Goal: Task Accomplishment & Management: Manage account settings

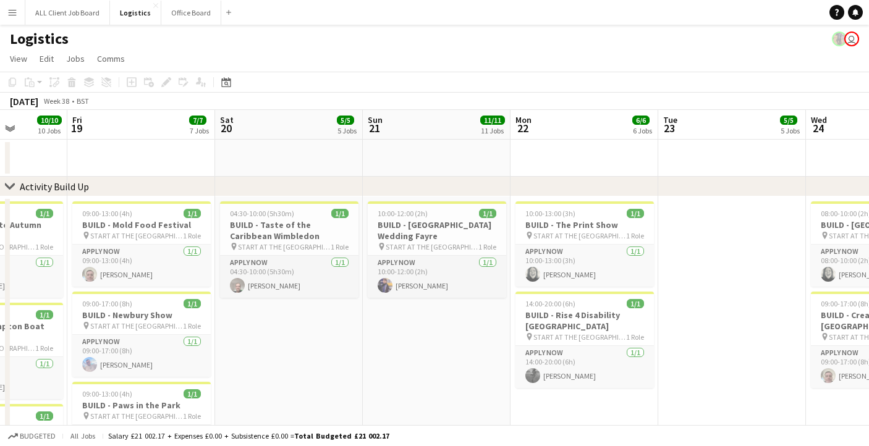
click at [17, 17] on button "Menu" at bounding box center [12, 12] width 25 height 25
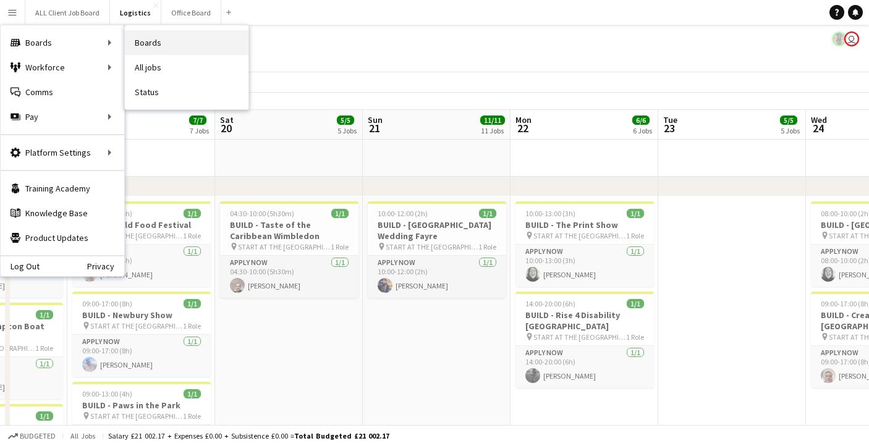
click at [151, 47] on link "Boards" at bounding box center [187, 42] width 124 height 25
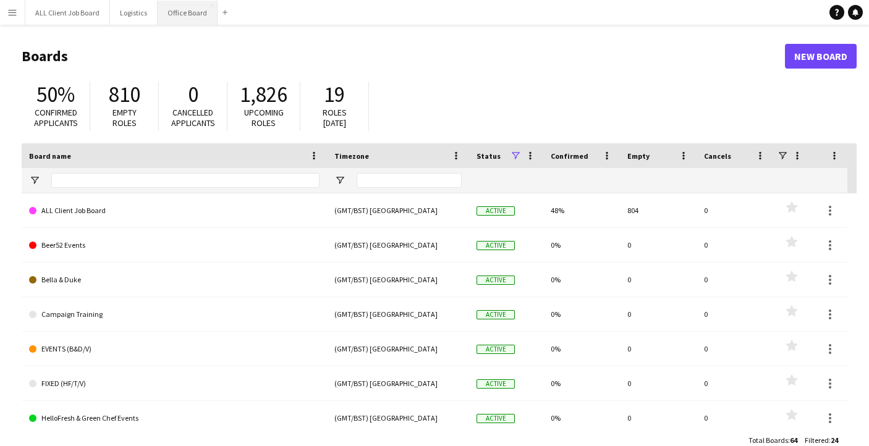
click at [177, 20] on button "Office Board Close" at bounding box center [188, 13] width 60 height 24
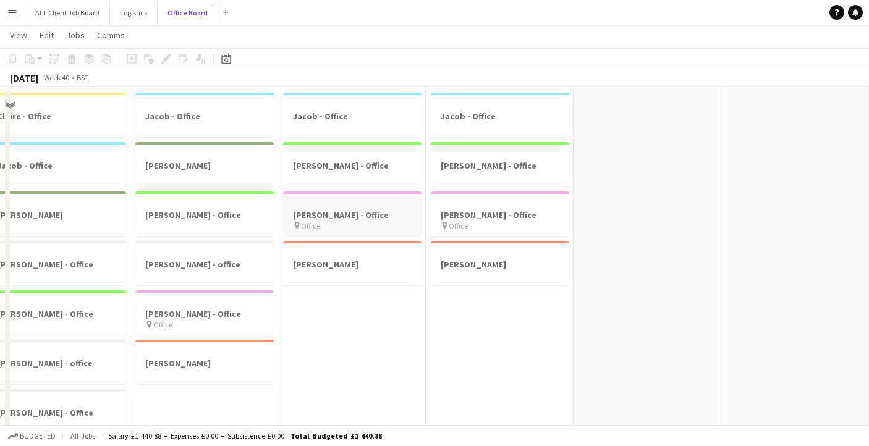
scroll to position [116, 0]
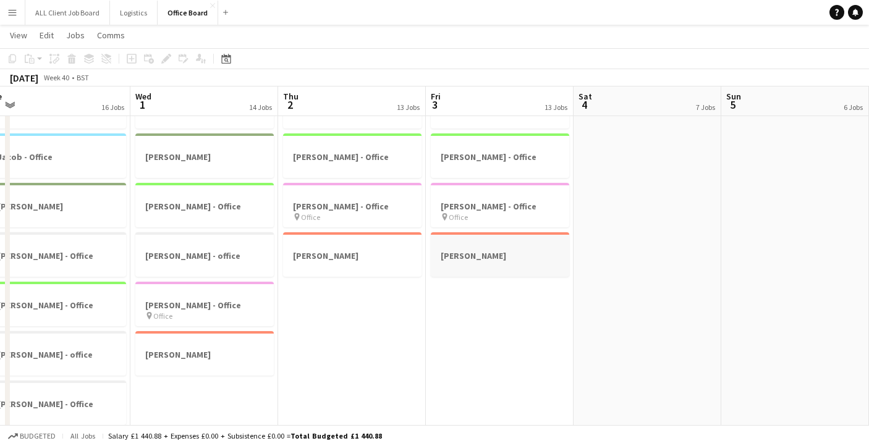
click at [501, 244] on div at bounding box center [500, 244] width 139 height 9
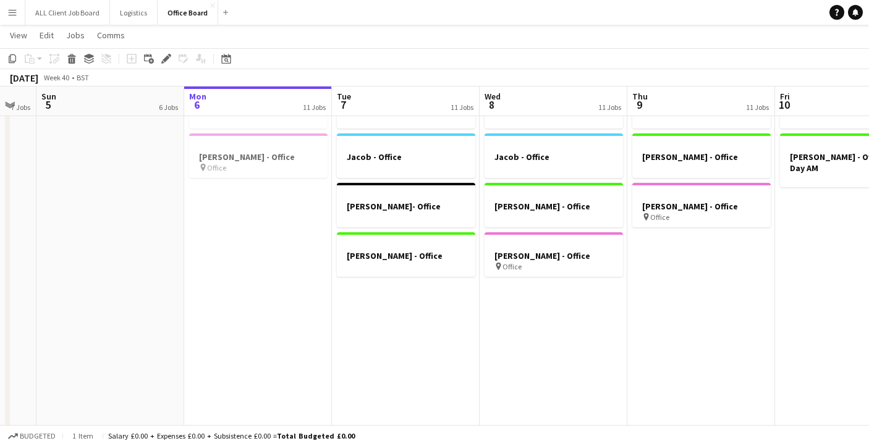
scroll to position [0, 401]
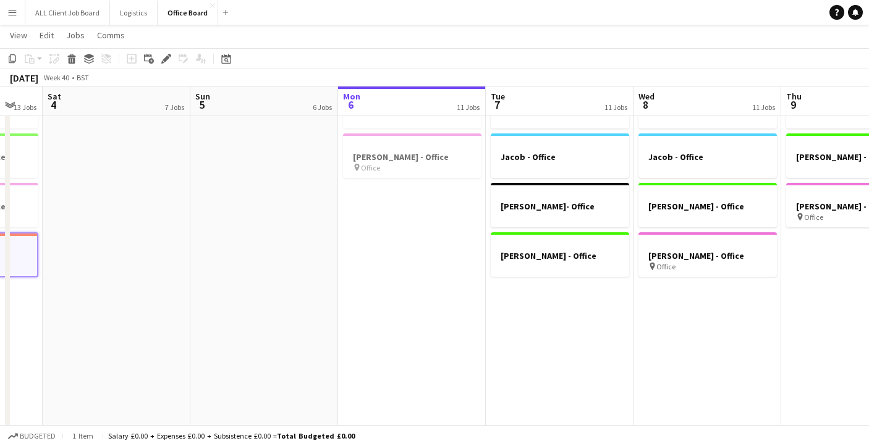
click at [450, 250] on app-date-cell "Jacob - Office [PERSON_NAME] - Office pin Office" at bounding box center [412, 314] width 148 height 470
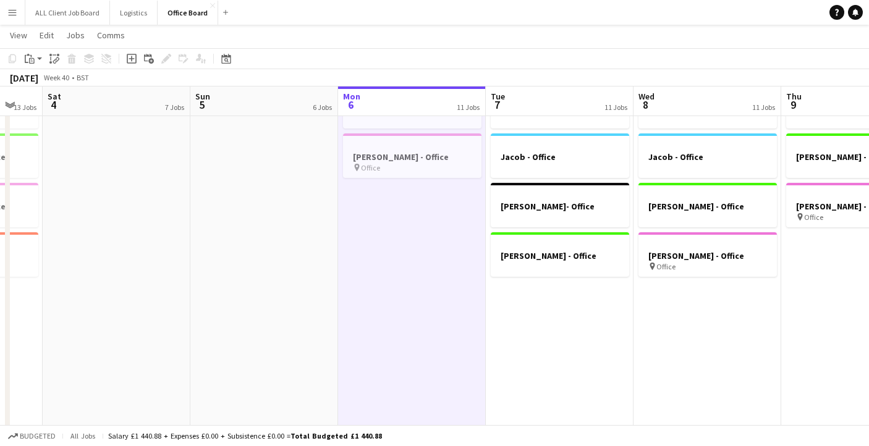
click at [583, 308] on app-date-cell "[PERSON_NAME] - Office [PERSON_NAME]- Office [PERSON_NAME] - Office" at bounding box center [560, 314] width 148 height 470
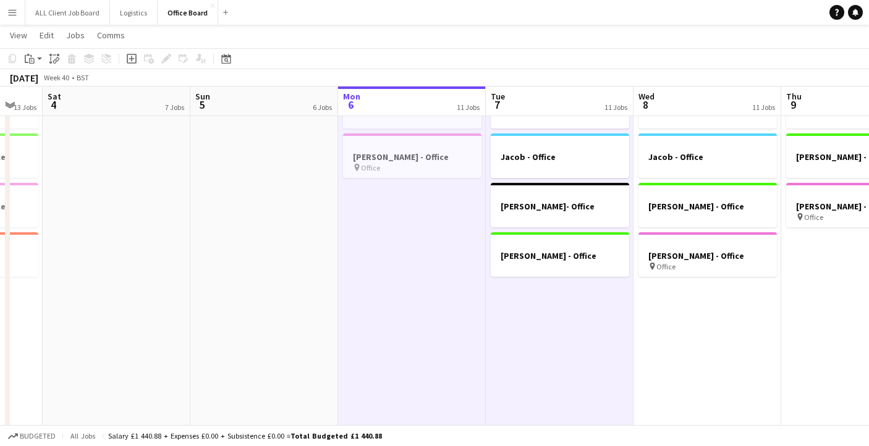
click at [686, 305] on app-date-cell "[PERSON_NAME] - Office [PERSON_NAME] - Office [PERSON_NAME] - Office pin Office" at bounding box center [708, 314] width 148 height 470
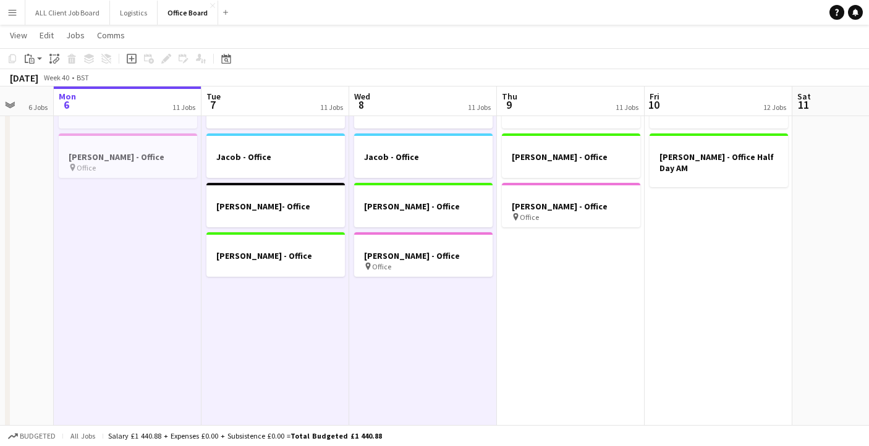
scroll to position [0, 399]
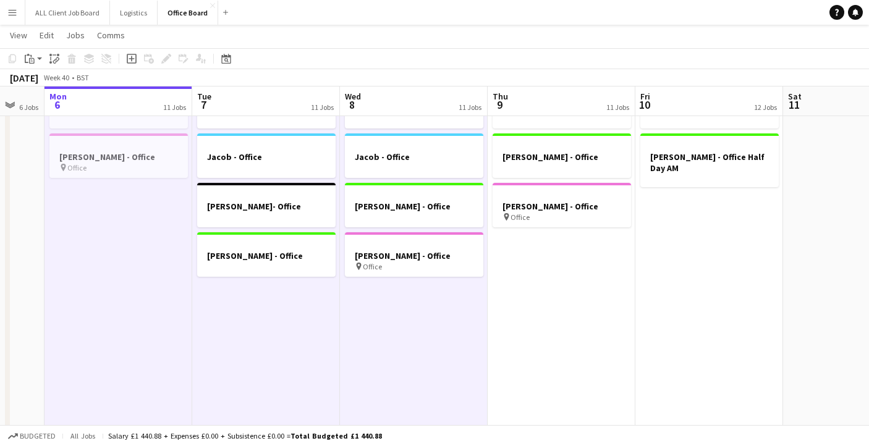
click at [731, 236] on app-date-cell "[PERSON_NAME] - Office [PERSON_NAME] - Office Half Day AM" at bounding box center [710, 314] width 148 height 470
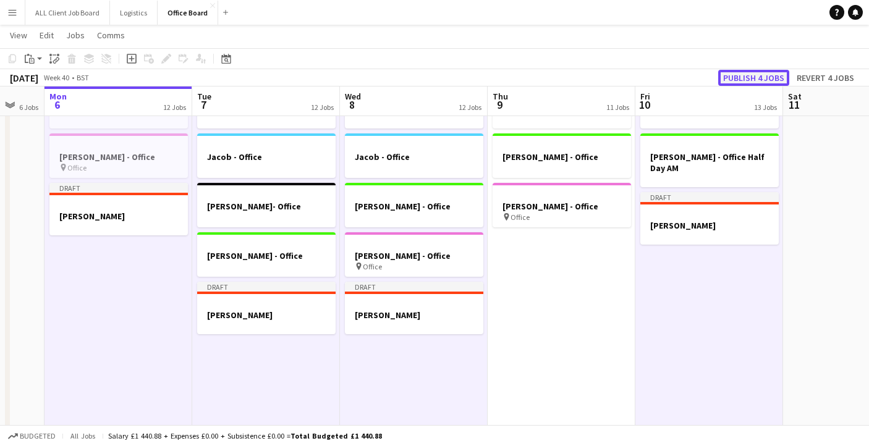
click at [748, 77] on button "Publish 4 jobs" at bounding box center [753, 78] width 71 height 16
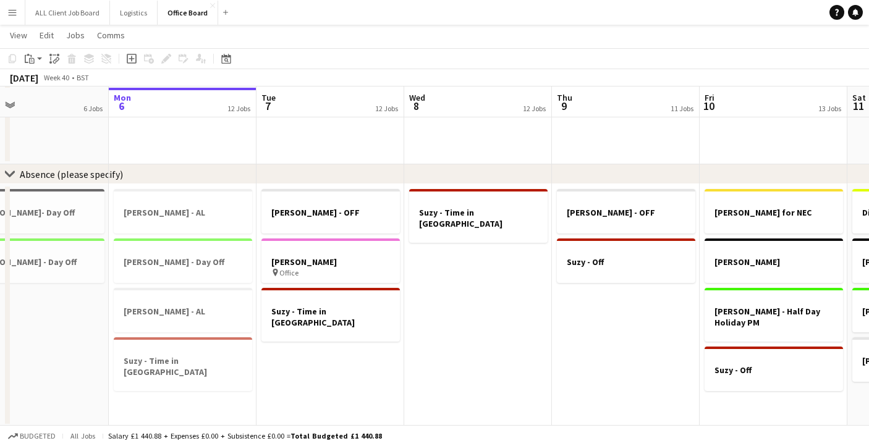
scroll to position [1230, 0]
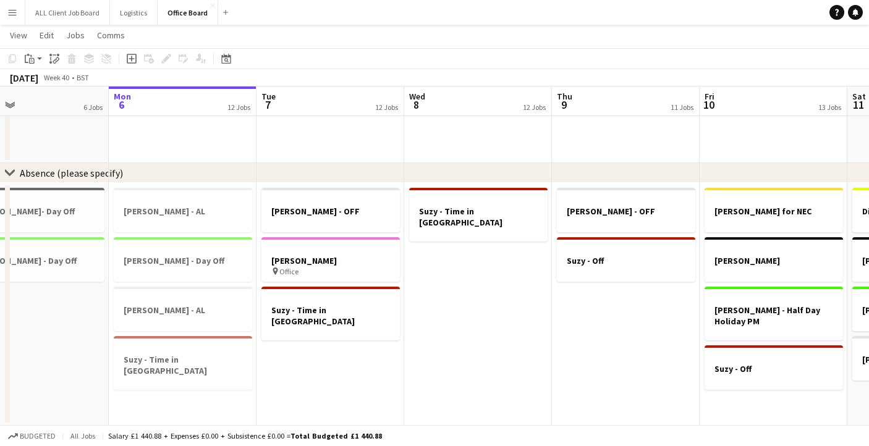
click at [645, 313] on app-date-cell "[PERSON_NAME] - OFF Suzy - Off" at bounding box center [626, 304] width 148 height 243
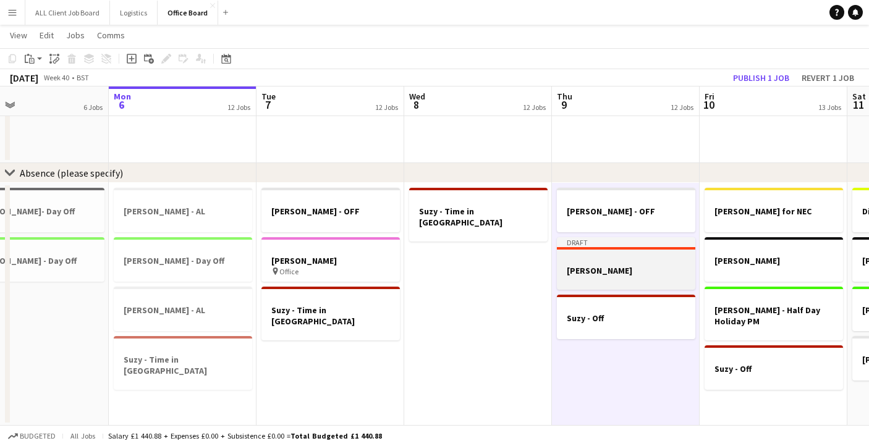
click at [639, 265] on h3 "[PERSON_NAME]" at bounding box center [626, 270] width 139 height 11
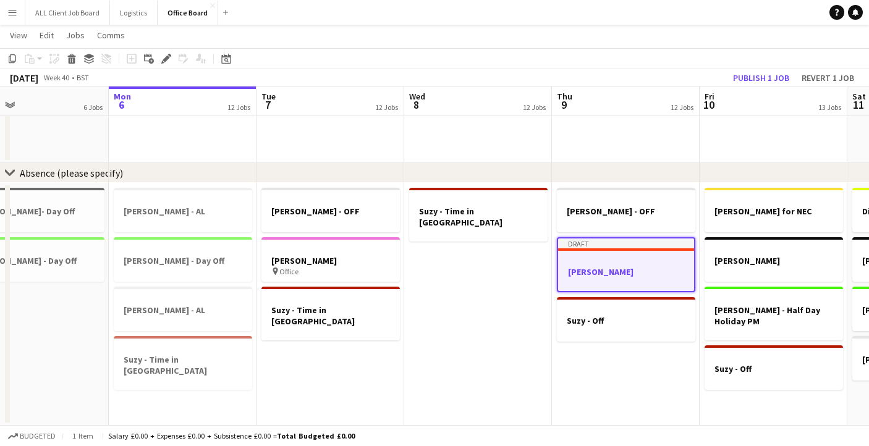
click at [165, 66] on app-toolbar "Copy Paste Paste Command V Paste with crew Command Shift V Paste linked Job [GE…" at bounding box center [434, 58] width 869 height 21
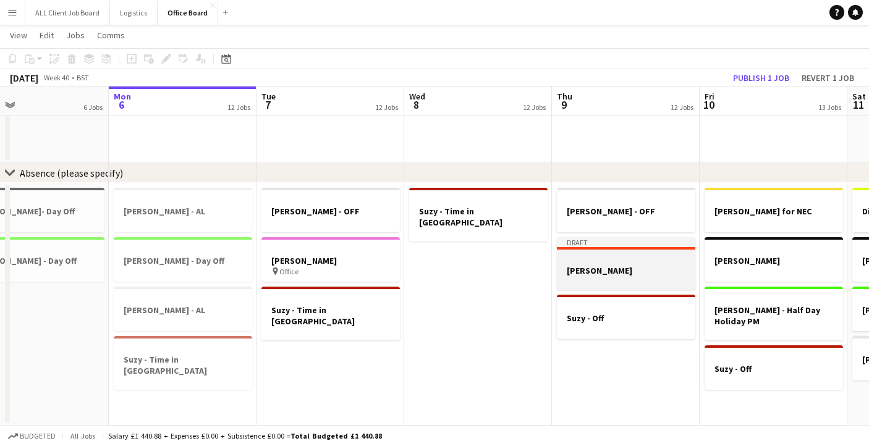
click at [637, 266] on h3 "[PERSON_NAME]" at bounding box center [626, 270] width 139 height 11
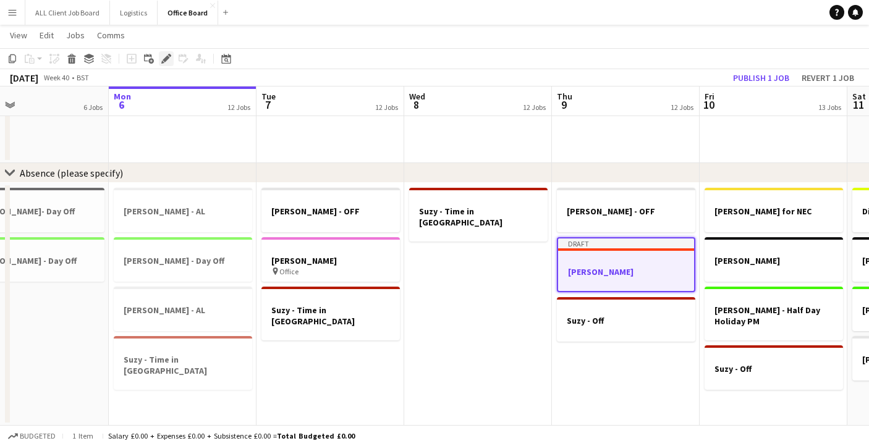
click at [166, 56] on icon "Edit" at bounding box center [166, 59] width 10 height 10
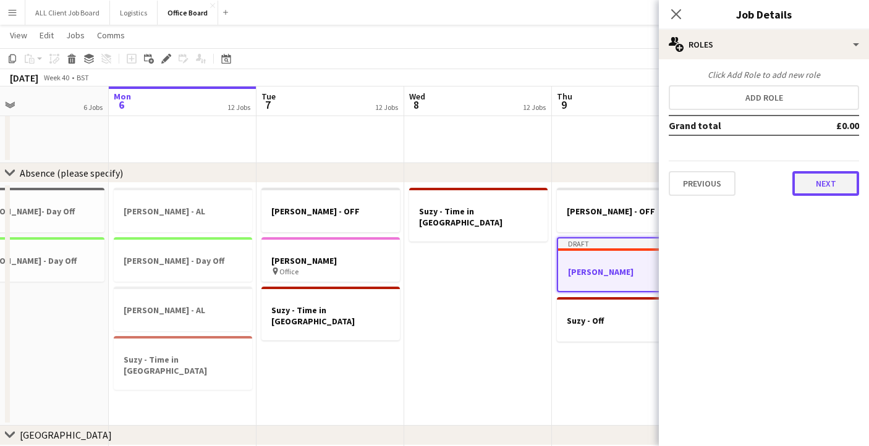
click at [839, 184] on button "Next" at bounding box center [826, 183] width 67 height 25
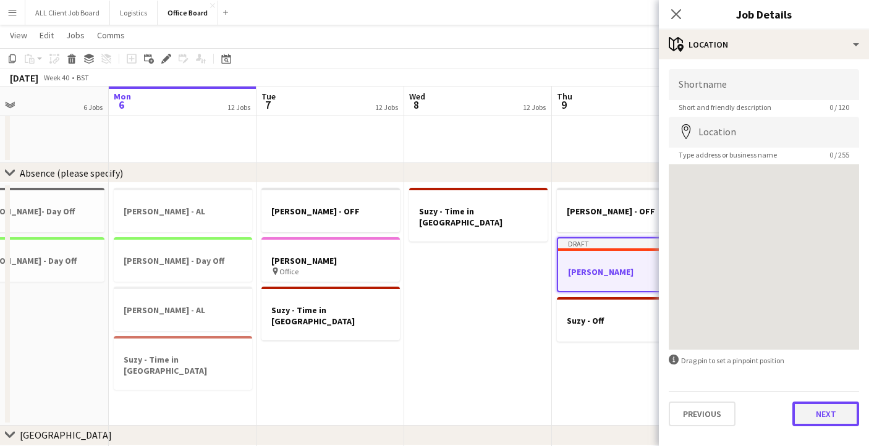
click at [820, 416] on button "Next" at bounding box center [826, 414] width 67 height 25
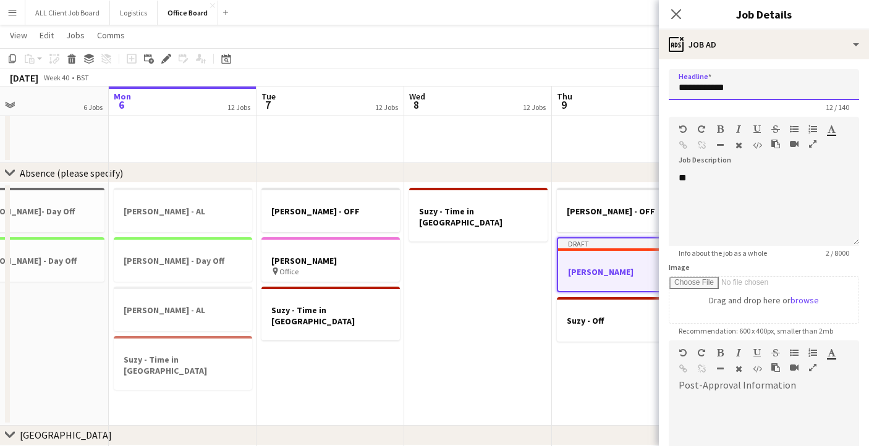
click at [741, 88] on input "**********" at bounding box center [764, 84] width 190 height 31
drag, startPoint x: 764, startPoint y: 82, endPoint x: 651, endPoint y: 90, distance: 113.5
click at [651, 90] on body "Menu Boards Boards Boards All jobs Status Workforce Workforce My Workforce Recr…" at bounding box center [434, 252] width 869 height 2965
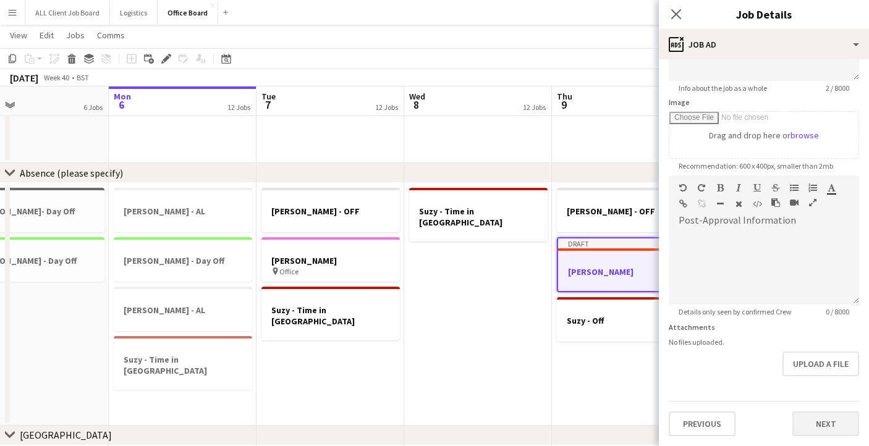
type input "**********"
click at [827, 422] on button "Next" at bounding box center [826, 424] width 67 height 25
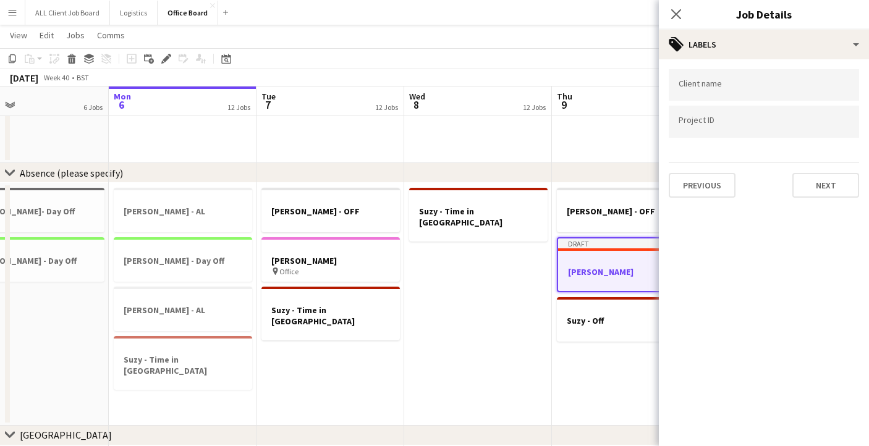
scroll to position [0, 0]
click at [823, 190] on button "Next" at bounding box center [826, 185] width 67 height 25
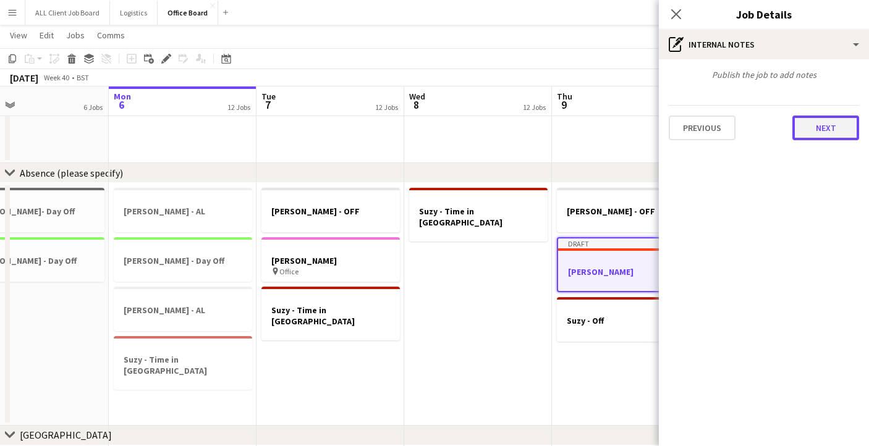
click at [816, 128] on button "Next" at bounding box center [826, 128] width 67 height 25
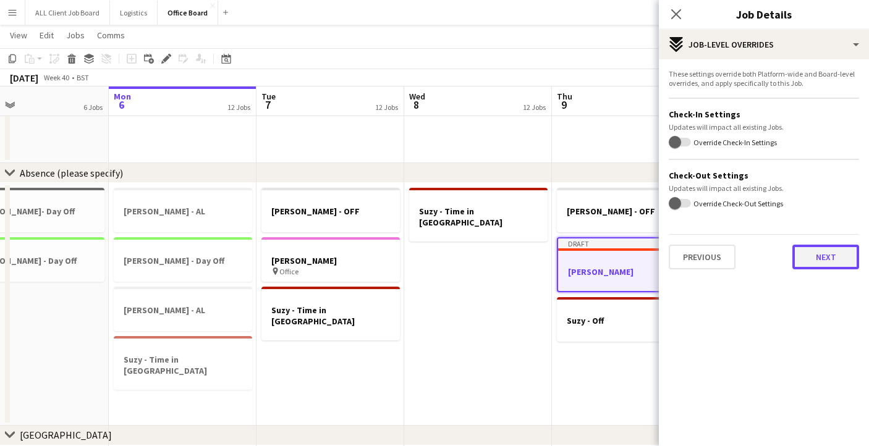
click at [822, 262] on button "Next" at bounding box center [826, 257] width 67 height 25
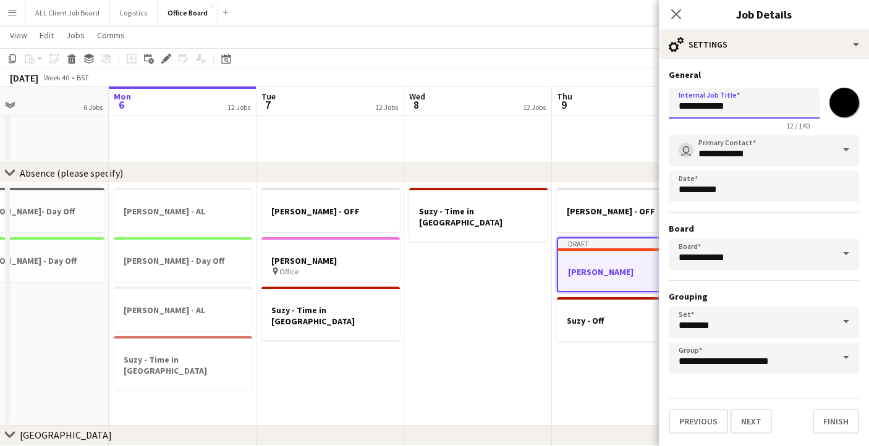
drag, startPoint x: 744, startPoint y: 108, endPoint x: 596, endPoint y: 99, distance: 148.1
click at [596, 99] on body "Menu Boards Boards Boards All jobs Status Workforce Workforce My Workforce Recr…" at bounding box center [434, 252] width 869 height 2965
paste input "****"
type input "**********"
click at [843, 421] on button "Finish" at bounding box center [836, 421] width 46 height 25
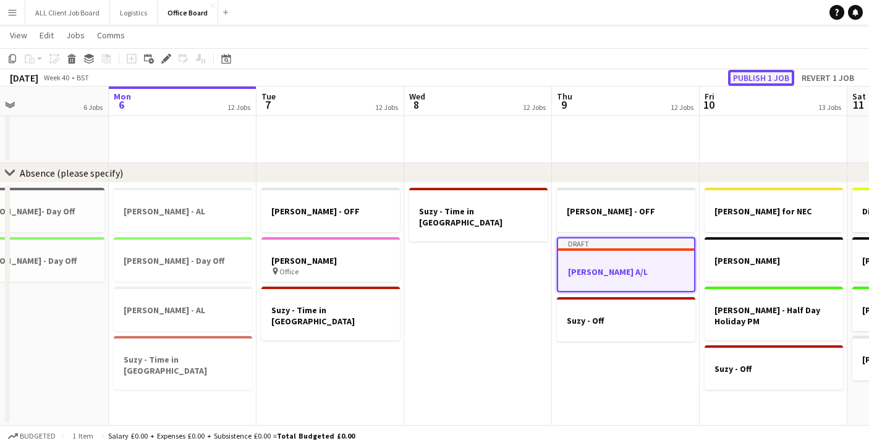
click at [763, 79] on button "Publish 1 job" at bounding box center [761, 78] width 66 height 16
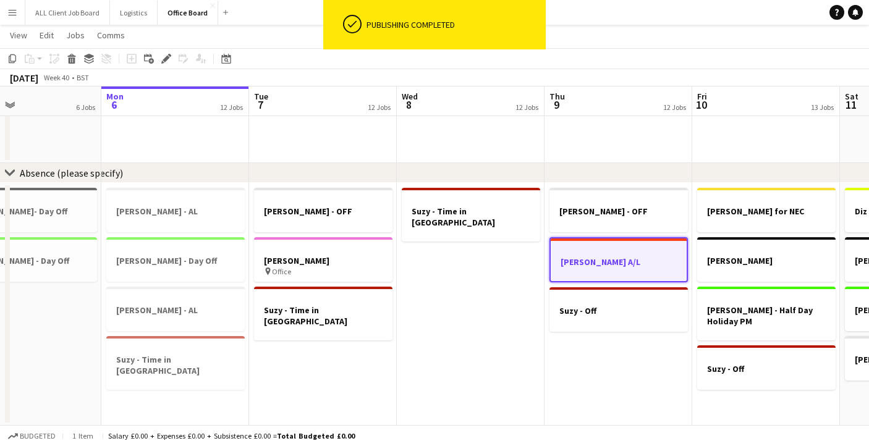
scroll to position [0, 490]
click at [189, 361] on h3 "Suzy - Time in [GEOGRAPHIC_DATA]" at bounding box center [175, 365] width 139 height 22
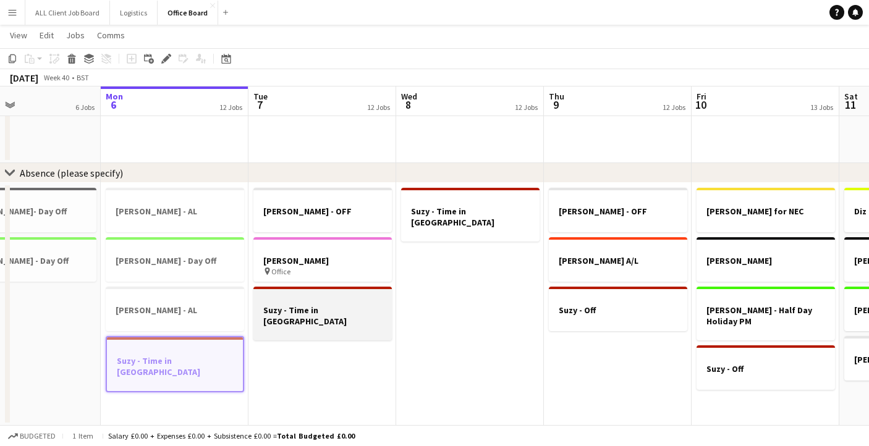
click at [288, 315] on h3 "Suzy - Time in [GEOGRAPHIC_DATA]" at bounding box center [323, 316] width 139 height 22
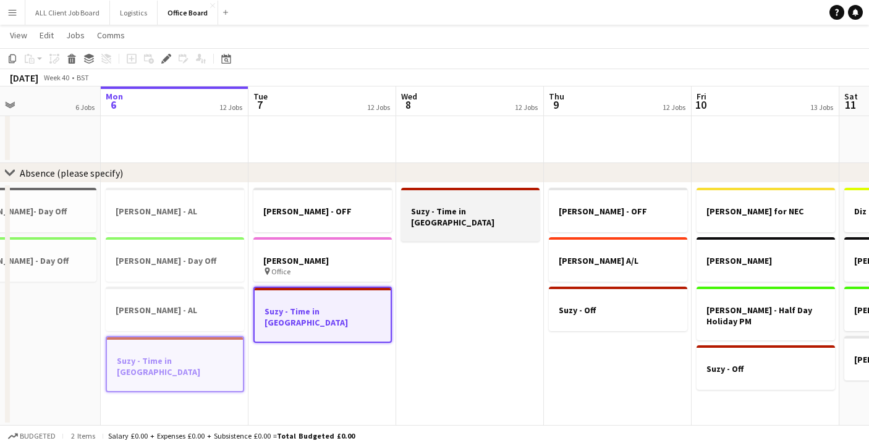
click at [472, 215] on h3 "Suzy - Time in [GEOGRAPHIC_DATA]" at bounding box center [470, 217] width 139 height 22
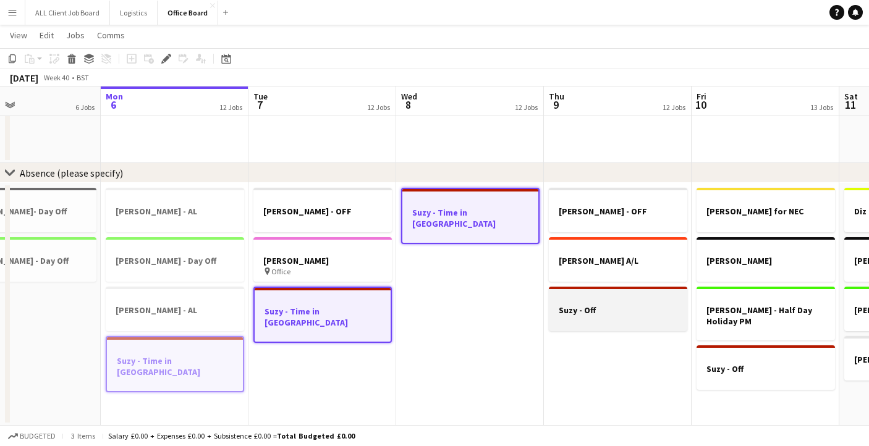
click at [611, 314] on h3 "Suzy - Off" at bounding box center [618, 310] width 139 height 11
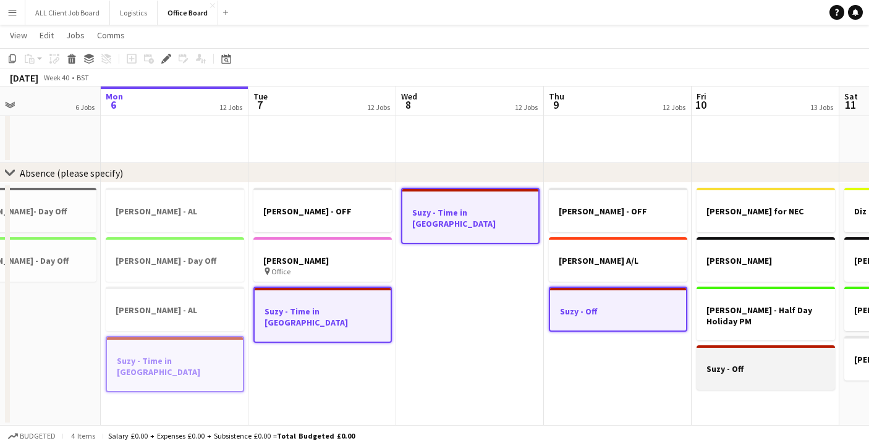
click at [759, 375] on div at bounding box center [766, 380] width 139 height 10
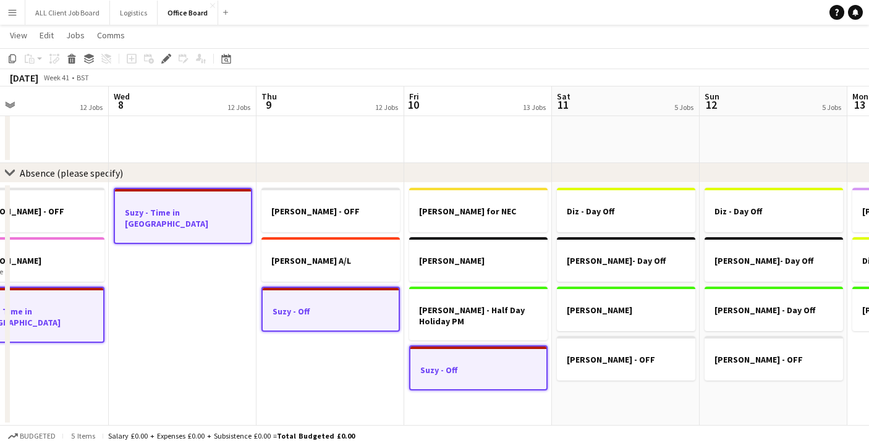
scroll to position [0, 484]
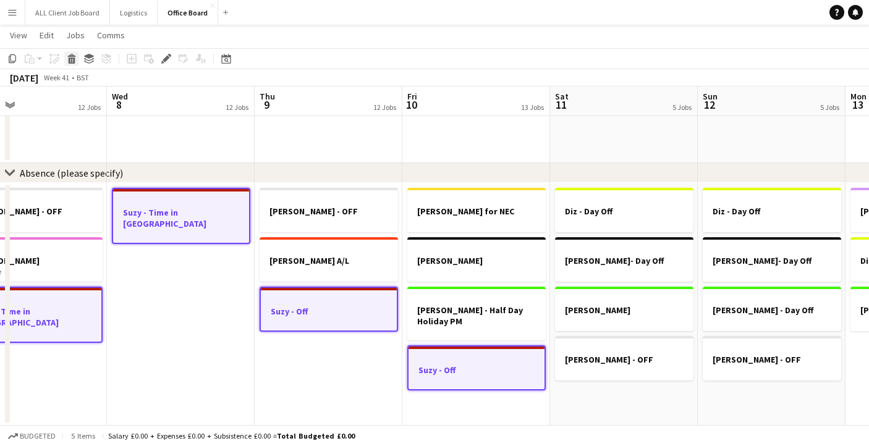
click at [74, 56] on icon at bounding box center [71, 55] width 8 height 3
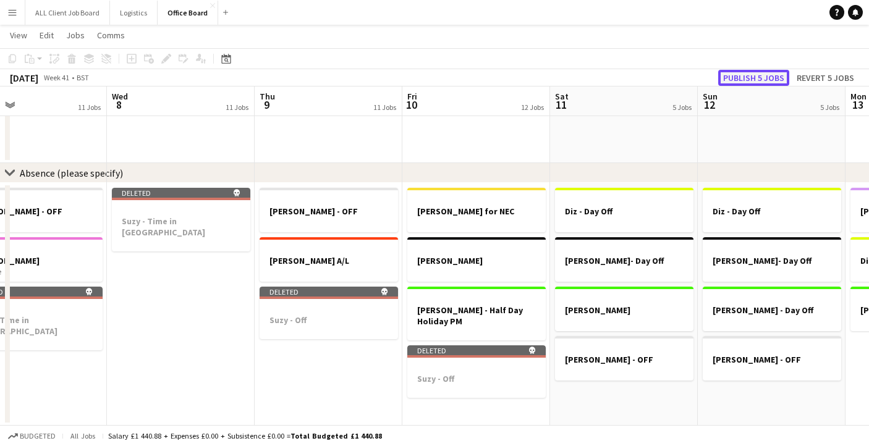
click at [775, 77] on button "Publish 5 jobs" at bounding box center [753, 78] width 71 height 16
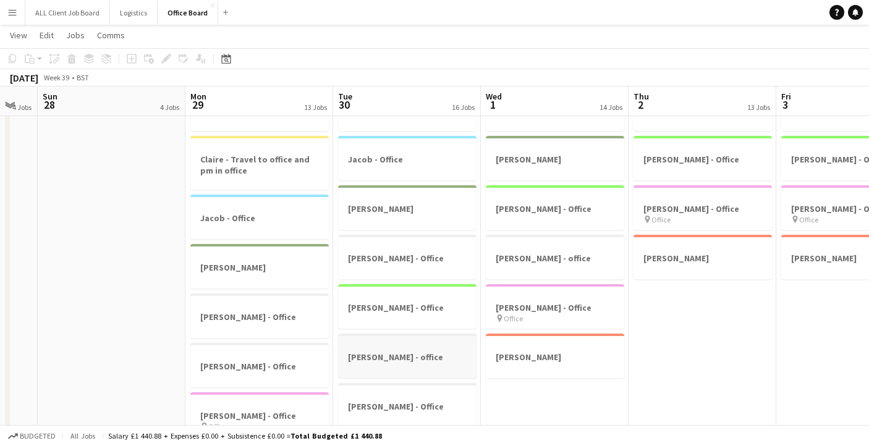
scroll to position [115, 0]
click at [568, 257] on h3 "[PERSON_NAME] - office" at bounding box center [555, 257] width 139 height 11
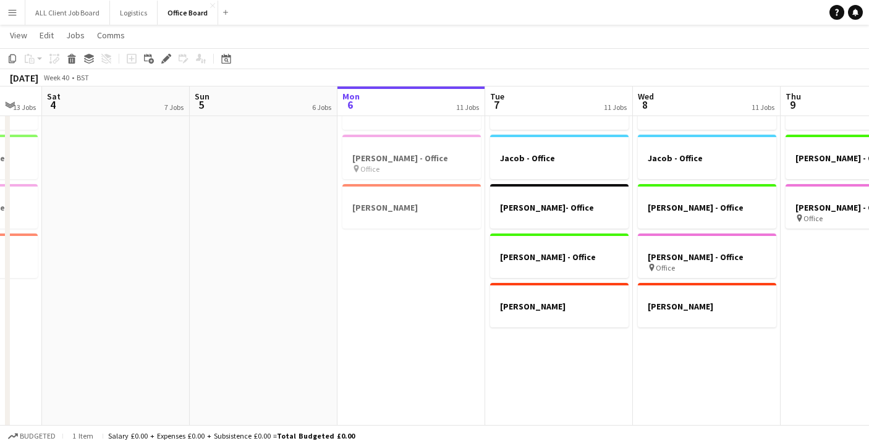
scroll to position [0, 339]
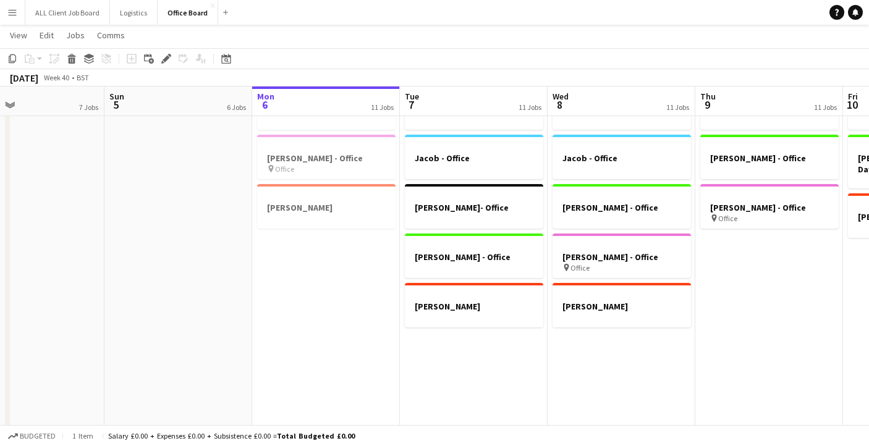
click at [318, 286] on app-date-cell "Jacob - Office [PERSON_NAME] - Office pin Office [PERSON_NAME]" at bounding box center [326, 315] width 148 height 470
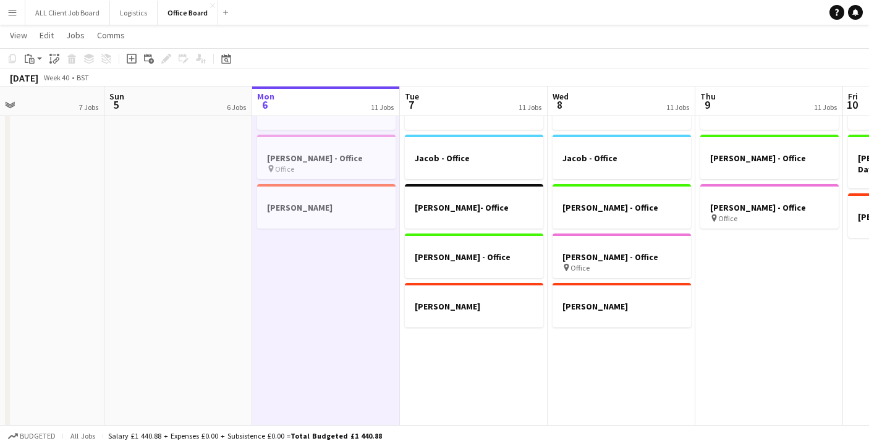
click at [471, 380] on app-date-cell "[PERSON_NAME] - Office [PERSON_NAME]- Office [PERSON_NAME] - Office [PERSON_NAM…" at bounding box center [474, 315] width 148 height 470
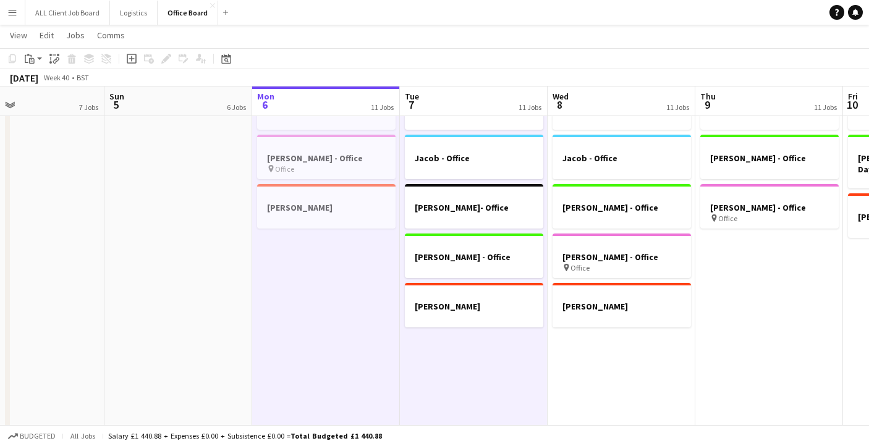
click at [621, 359] on app-date-cell "[PERSON_NAME] - Office [PERSON_NAME] - Office [PERSON_NAME] - Office pin Office…" at bounding box center [622, 315] width 148 height 470
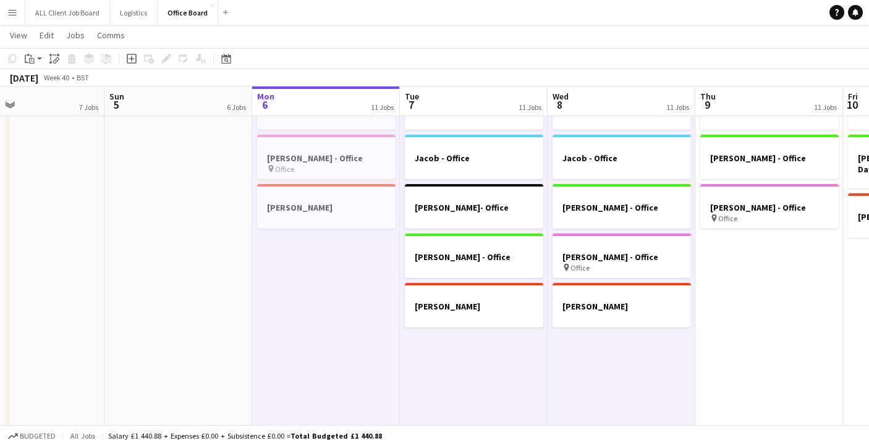
click at [745, 285] on app-date-cell "[PERSON_NAME] - Office [PERSON_NAME] - Office [PERSON_NAME] - Office pin Office" at bounding box center [770, 315] width 148 height 470
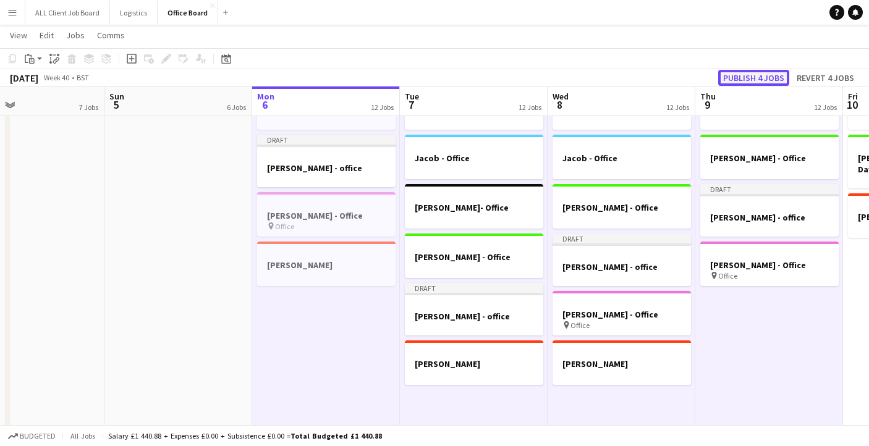
click at [767, 77] on button "Publish 4 jobs" at bounding box center [753, 78] width 71 height 16
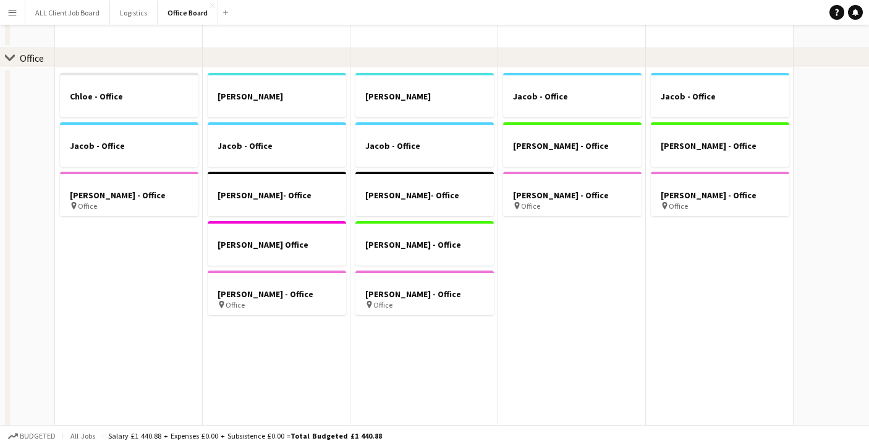
scroll to position [0, 0]
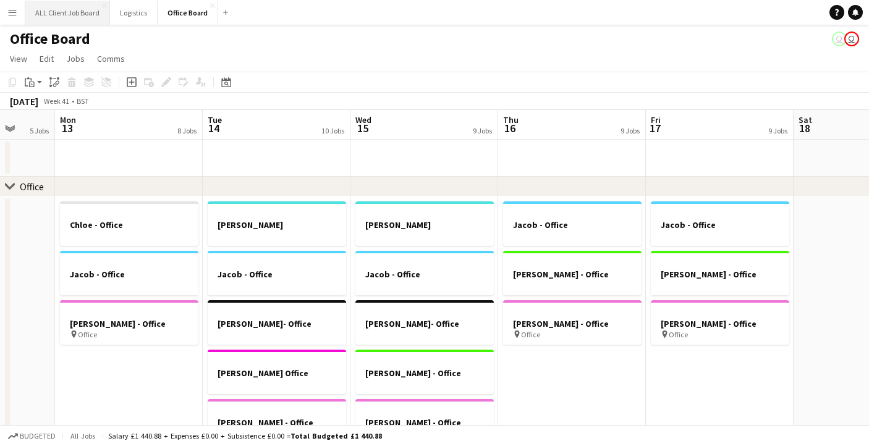
click at [59, 12] on button "ALL Client Job Board Close" at bounding box center [67, 13] width 85 height 24
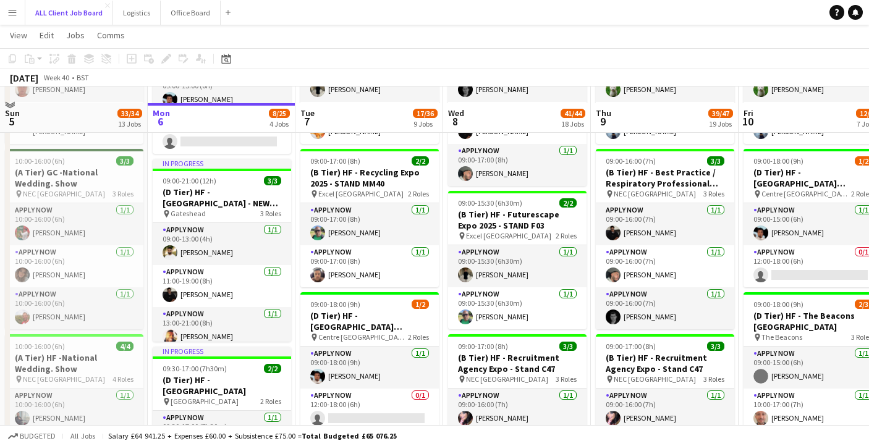
scroll to position [345, 0]
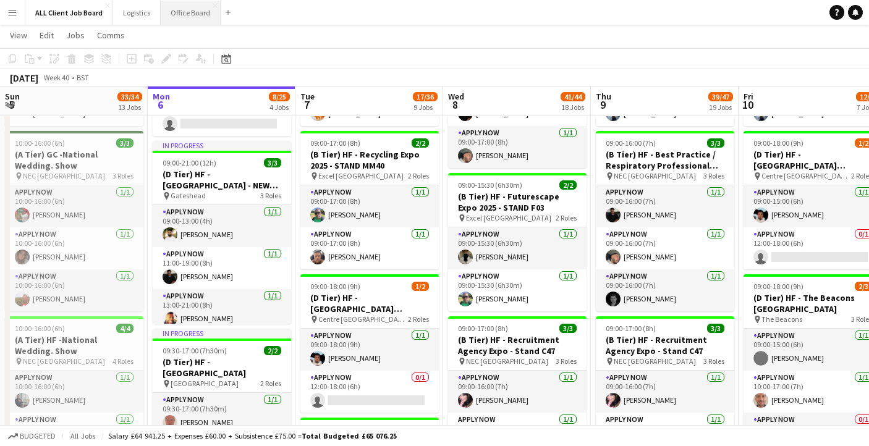
click at [192, 7] on button "Office Board Close" at bounding box center [191, 13] width 60 height 24
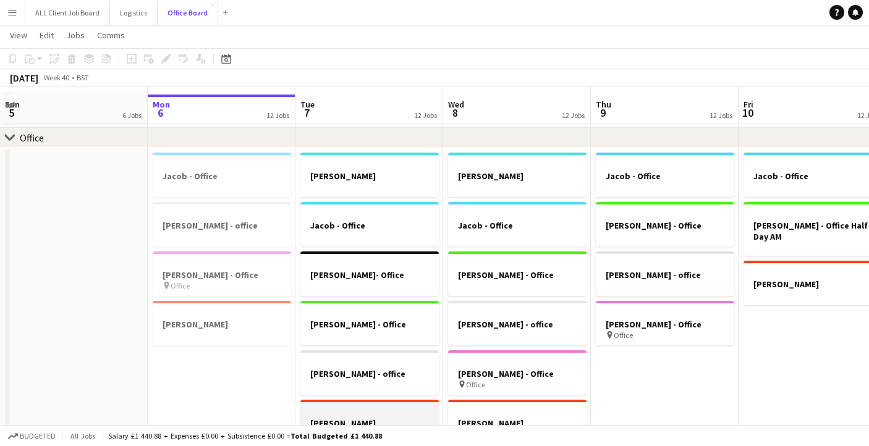
scroll to position [45, 0]
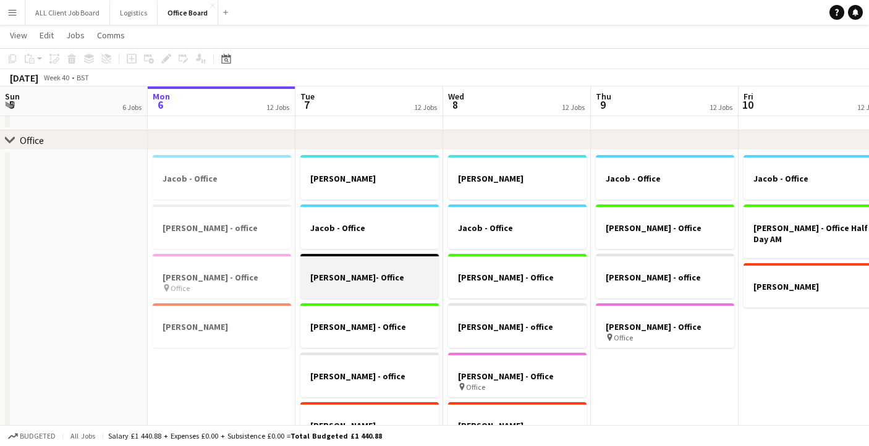
click at [353, 288] on div at bounding box center [370, 288] width 139 height 10
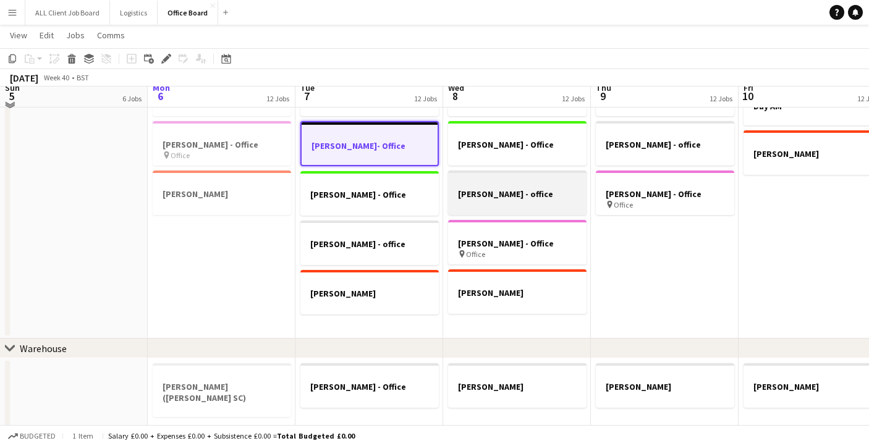
scroll to position [182, 0]
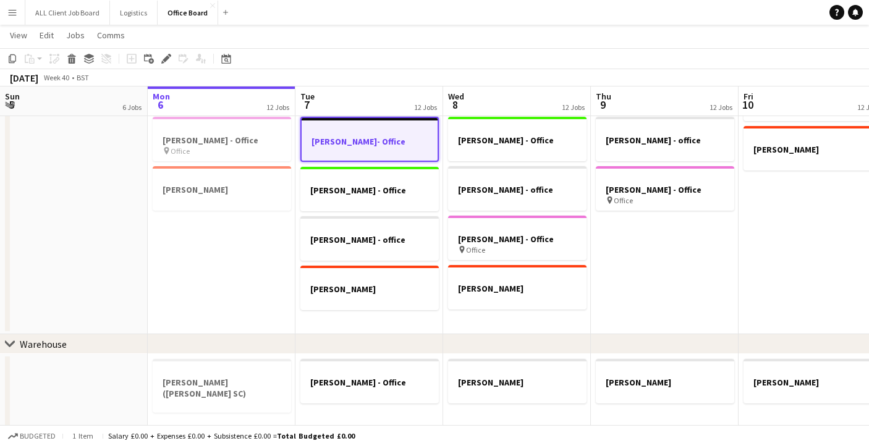
click at [505, 325] on app-date-cell "[PERSON_NAME] - Office [PERSON_NAME] - Office [PERSON_NAME] - office [PERSON_NA…" at bounding box center [517, 174] width 148 height 322
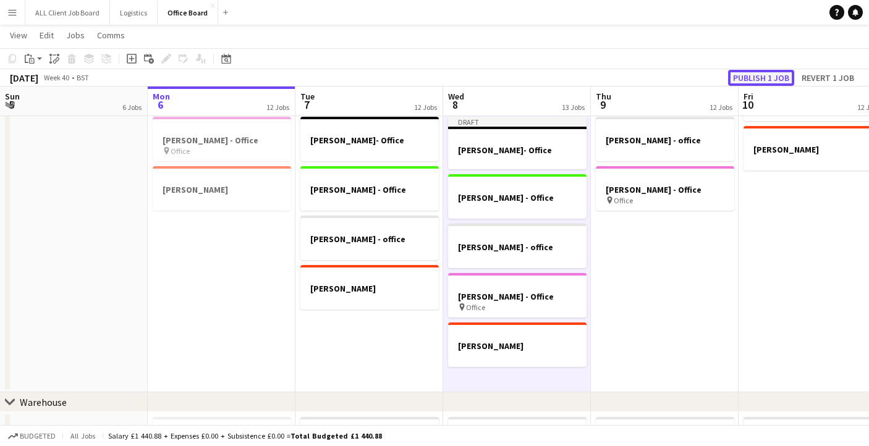
click at [757, 79] on button "Publish 1 job" at bounding box center [761, 78] width 66 height 16
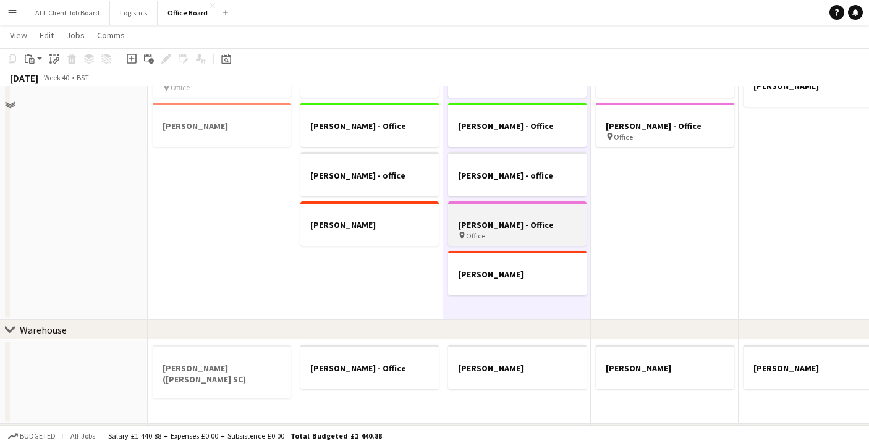
scroll to position [132, 0]
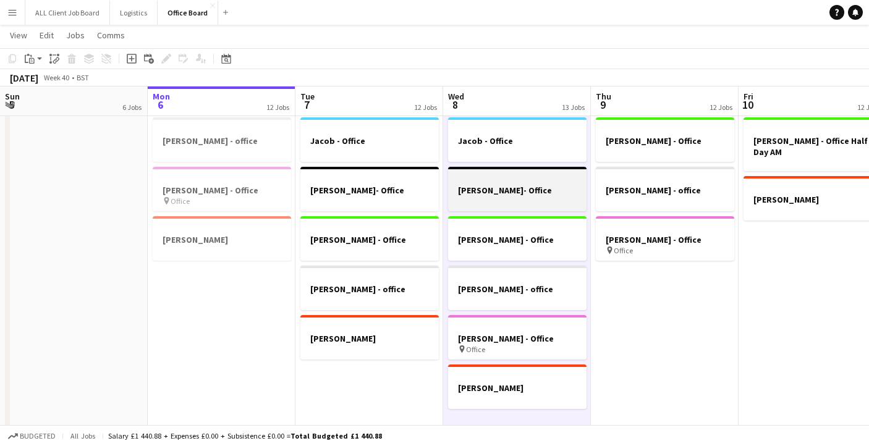
click at [527, 197] on div at bounding box center [517, 201] width 139 height 10
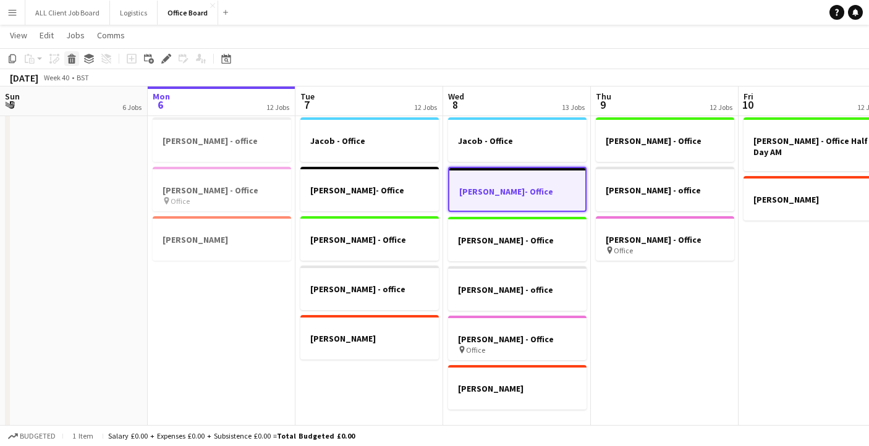
click at [74, 59] on icon at bounding box center [72, 61] width 7 height 6
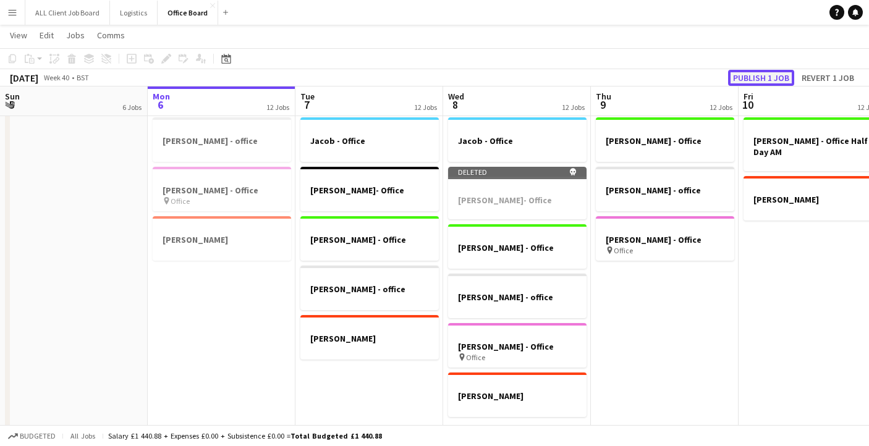
click at [783, 75] on button "Publish 1 job" at bounding box center [761, 78] width 66 height 16
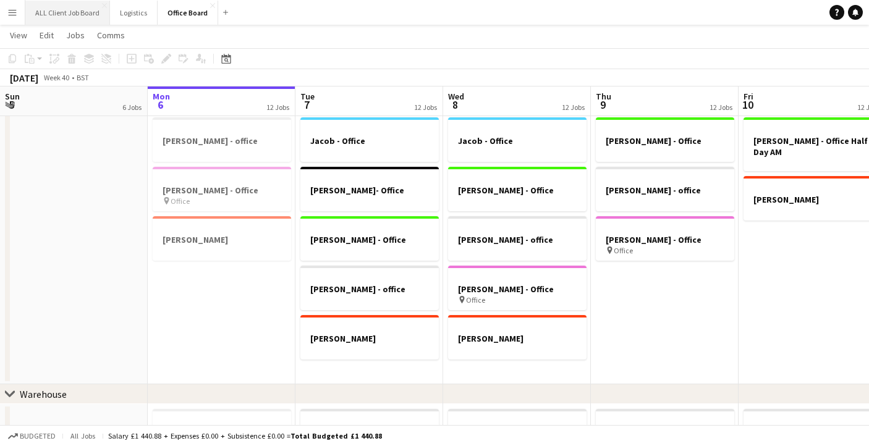
click at [80, 11] on button "ALL Client Job Board Close" at bounding box center [67, 13] width 85 height 24
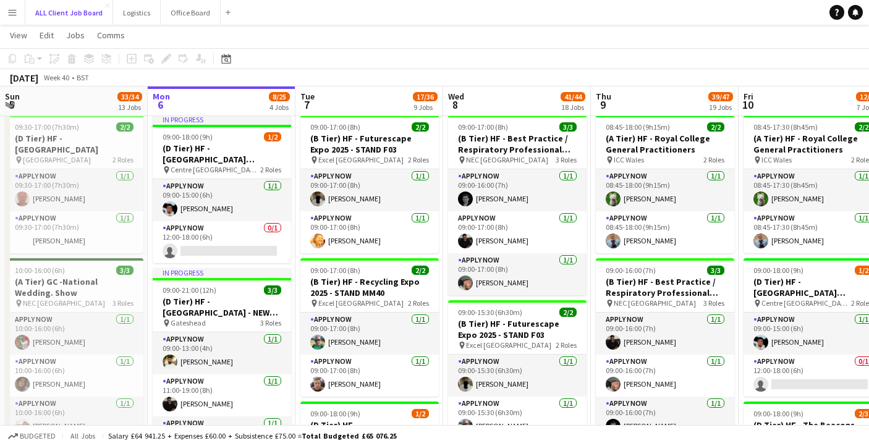
scroll to position [216, 0]
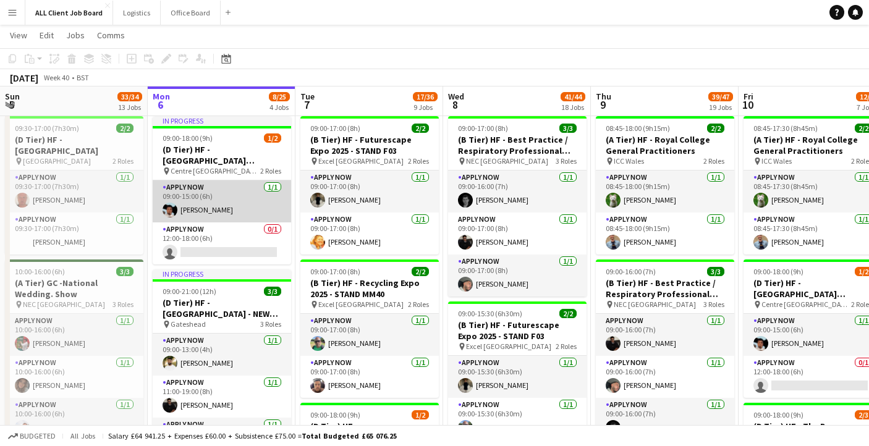
click at [213, 210] on app-card-role "APPLY NOW [DATE] 09:00-15:00 (6h) [PERSON_NAME]" at bounding box center [222, 202] width 139 height 42
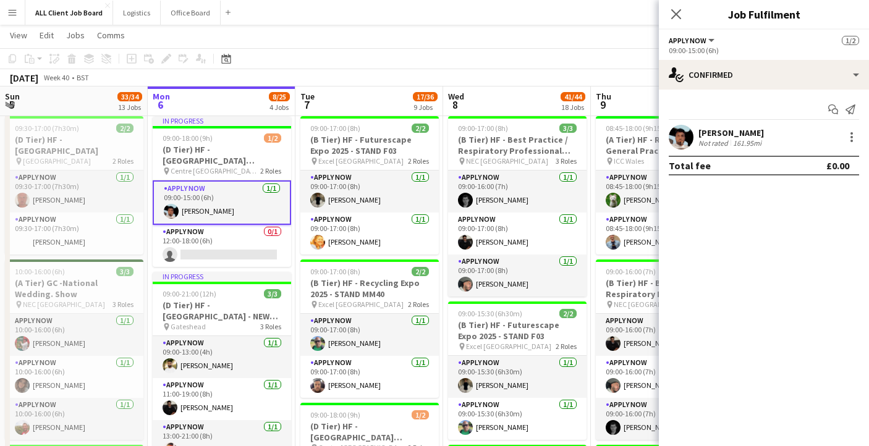
click at [710, 135] on div "[PERSON_NAME]" at bounding box center [732, 132] width 66 height 11
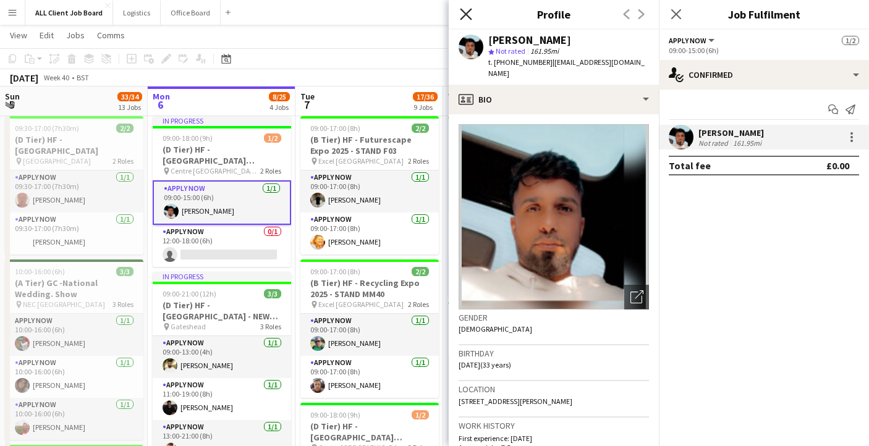
click at [461, 12] on icon "Close pop-in" at bounding box center [466, 14] width 12 height 12
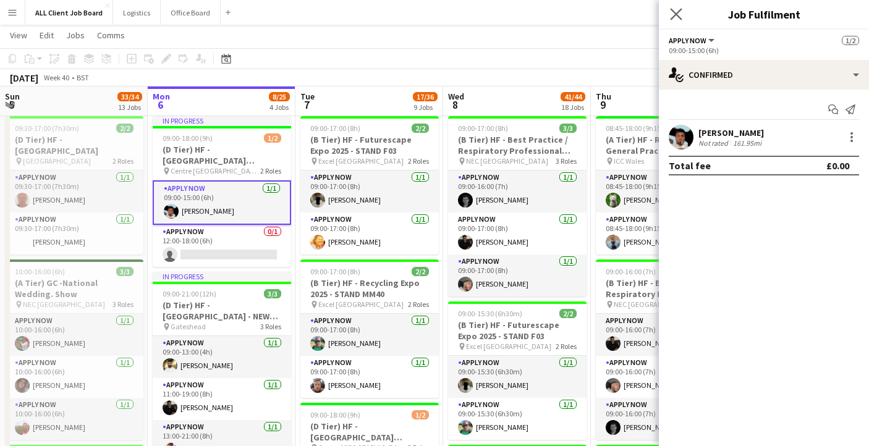
click at [684, 12] on app-icon "Close pop-in" at bounding box center [677, 15] width 18 height 18
